Goal: Task Accomplishment & Management: Use online tool/utility

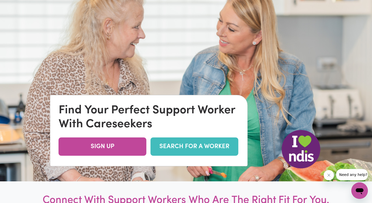
scroll to position [160, 0]
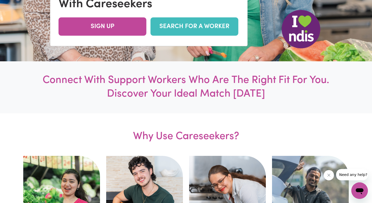
click at [211, 35] on link "SEARCH FOR A WORKER" at bounding box center [195, 27] width 88 height 18
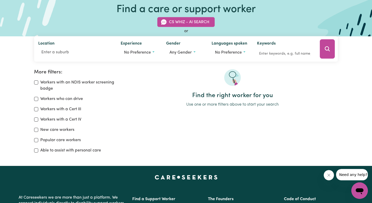
scroll to position [35, 0]
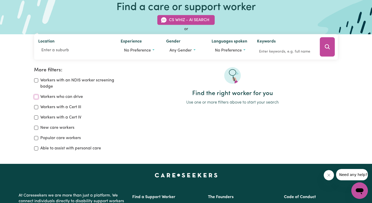
click at [37, 98] on input "Workers who can drive" at bounding box center [36, 97] width 4 height 4
checkbox input "true"
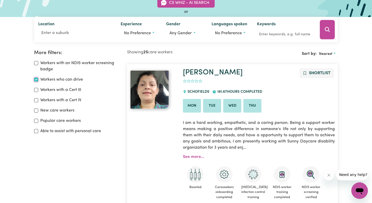
scroll to position [51, 0]
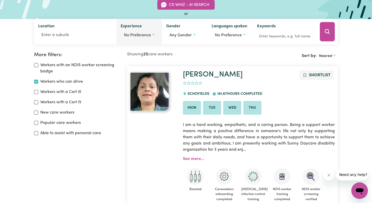
click at [139, 35] on span "No preference" at bounding box center [137, 35] width 27 height 4
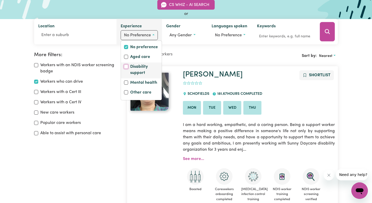
click at [126, 66] on input "Disability support" at bounding box center [126, 67] width 4 height 4
checkbox input "true"
checkbox input "false"
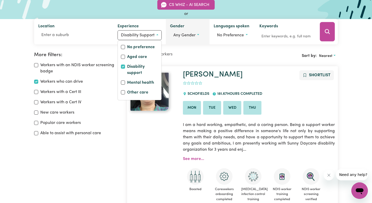
click at [184, 34] on span "Any gender" at bounding box center [184, 35] width 22 height 4
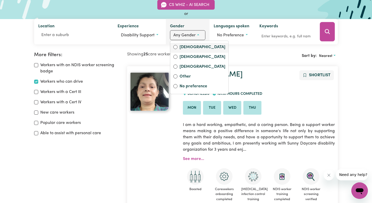
click at [178, 46] on div "Female" at bounding box center [199, 47] width 52 height 7
click at [196, 45] on label "Female" at bounding box center [202, 47] width 46 height 7
click at [177, 45] on input "Female" at bounding box center [175, 47] width 4 height 4
radio input "true"
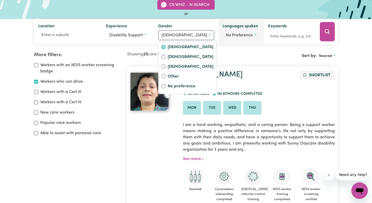
click at [233, 33] on button "No preference" at bounding box center [240, 35] width 37 height 10
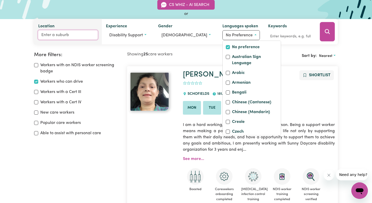
click at [98, 35] on input "Location" at bounding box center [67, 34] width 59 height 9
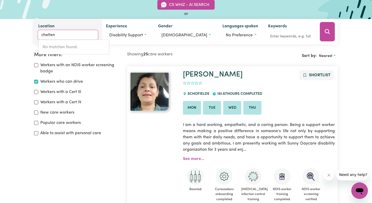
type input "cheltenh"
type input "cheltenhAM, New South Wales, 2119"
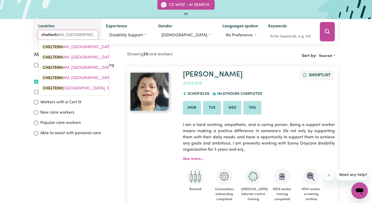
type input "cheltenha"
type input "cheltenhaM, New South Wales, 2119"
type input "cheltenham"
type input "cheltenham, New South Wales, 2119"
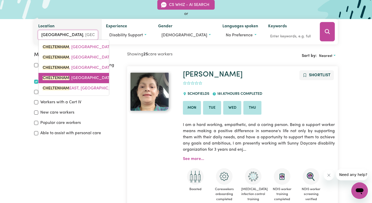
click at [92, 75] on link "CHELTENHAM , Victoria, 3192" at bounding box center [73, 78] width 70 height 10
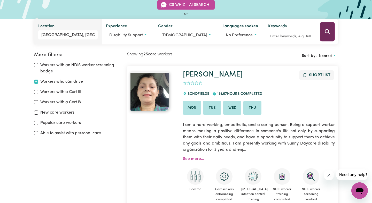
click at [324, 33] on icon "Search" at bounding box center [327, 32] width 6 height 6
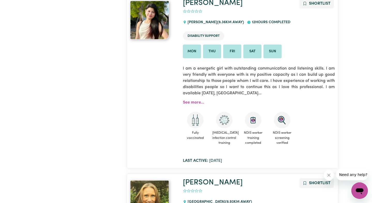
scroll to position [2403, 0]
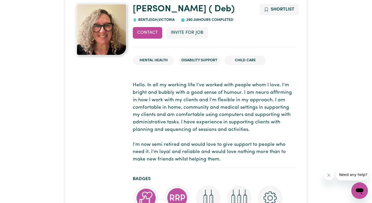
scroll to position [52, 0]
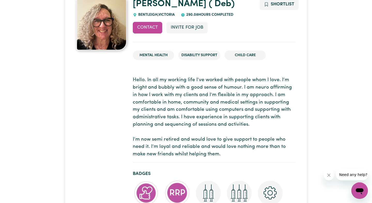
click at [193, 100] on p "Hello. In all my working life I’ve worked with people whom I love. I’m bright a…" at bounding box center [214, 118] width 163 height 82
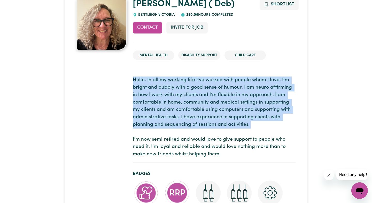
click at [172, 103] on p "Hello. In all my working life I’ve worked with people whom I love. I’m bright a…" at bounding box center [214, 118] width 163 height 82
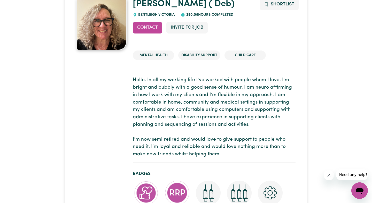
click at [172, 103] on p "Hello. In all my working life I’ve worked with people whom I love. I’m bright a…" at bounding box center [214, 118] width 163 height 82
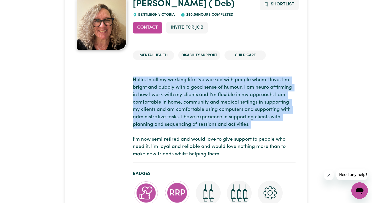
click at [198, 90] on p "Hello. In all my working life I’ve worked with people whom I love. I’m bright a…" at bounding box center [214, 118] width 163 height 82
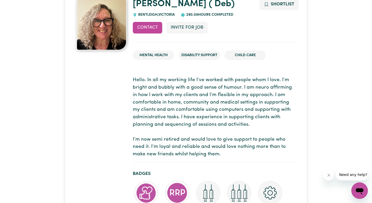
click at [198, 90] on p "Hello. In all my working life I’ve worked with people whom I love. I’m bright a…" at bounding box center [214, 118] width 163 height 82
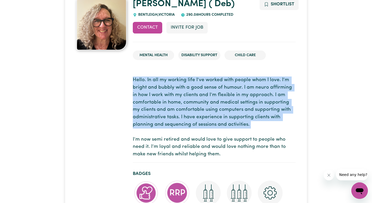
click at [179, 94] on p "Hello. In all my working life I’ve worked with people whom I love. I’m bright a…" at bounding box center [214, 118] width 163 height 82
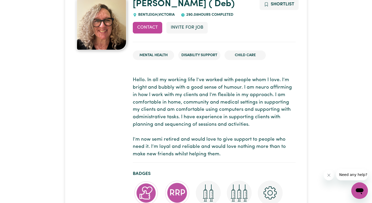
click at [179, 94] on p "Hello. In all my working life I’ve worked with people whom I love. I’m bright a…" at bounding box center [214, 118] width 163 height 82
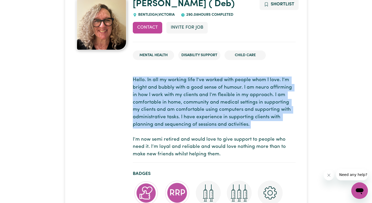
click at [179, 94] on p "Hello. In all my working life I’ve worked with people whom I love. I’m bright a…" at bounding box center [214, 118] width 163 height 82
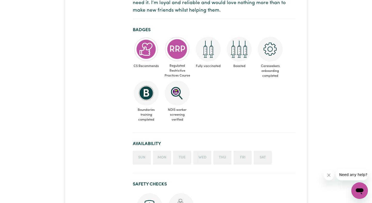
scroll to position [197, 0]
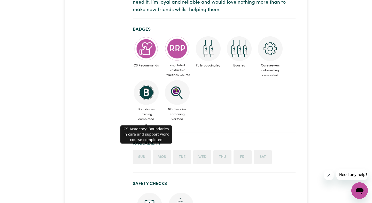
click at [151, 109] on span "Boundaries training completed" at bounding box center [146, 114] width 27 height 19
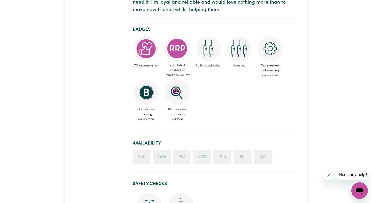
click at [151, 109] on span "Boundaries training completed" at bounding box center [146, 114] width 27 height 19
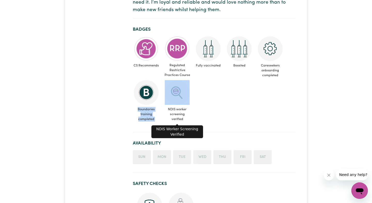
click at [184, 114] on span "NDIS worker screening verified" at bounding box center [177, 114] width 27 height 19
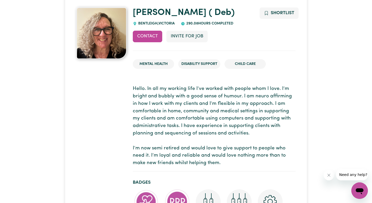
scroll to position [0, 0]
